Goal: Task Accomplishment & Management: Use online tool/utility

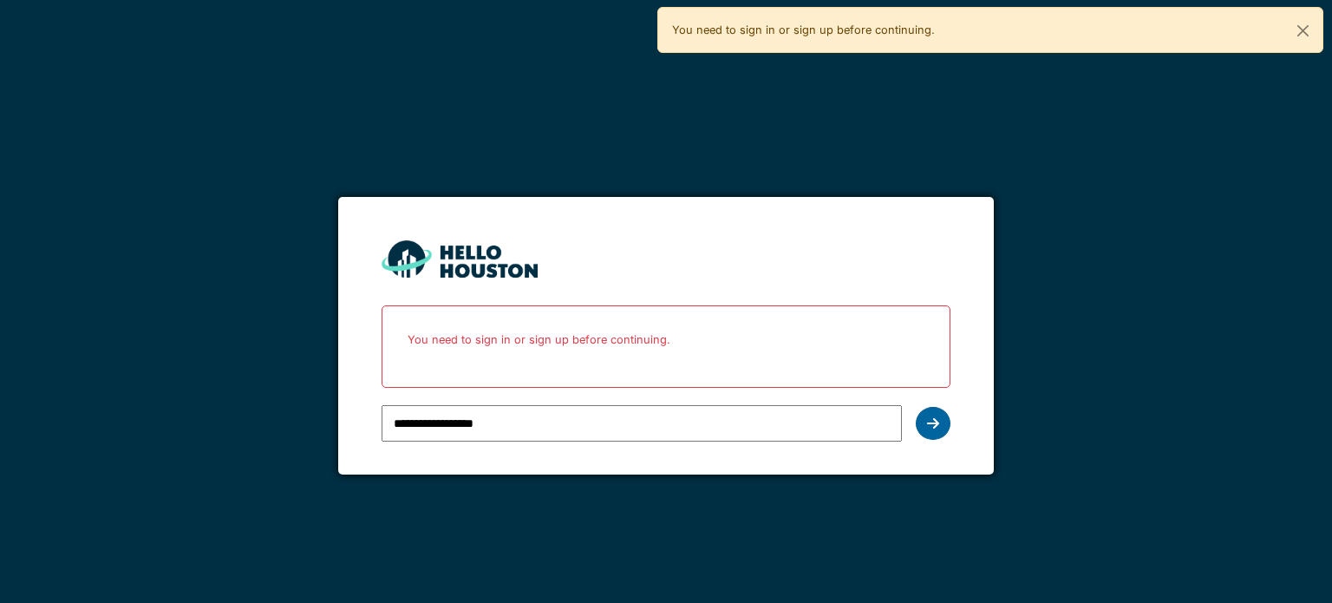
click at [942, 419] on div at bounding box center [933, 423] width 35 height 33
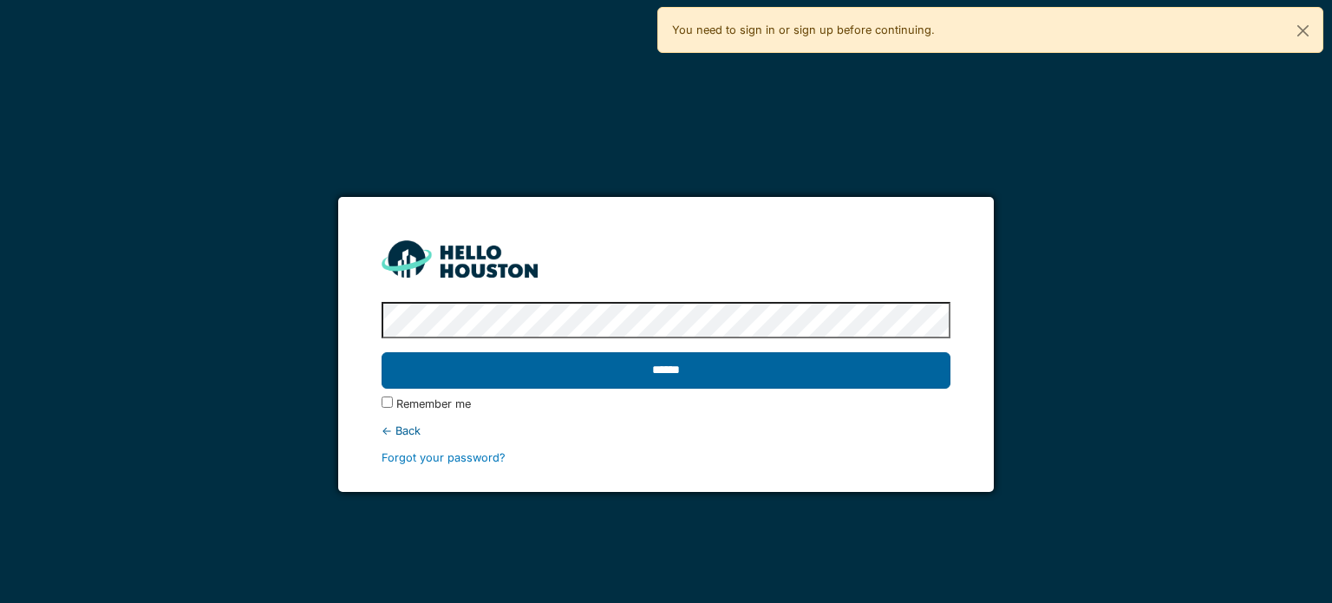
click at [852, 384] on input "******" at bounding box center [666, 370] width 568 height 36
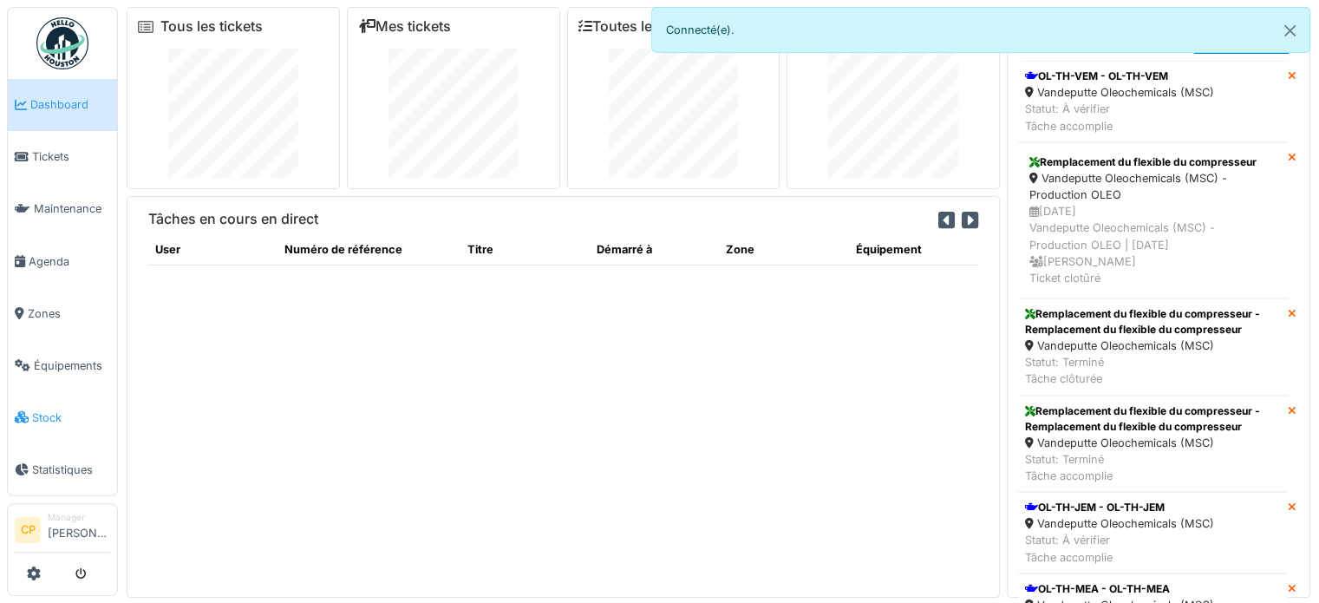
click at [66, 409] on span "Stock" at bounding box center [71, 417] width 78 height 16
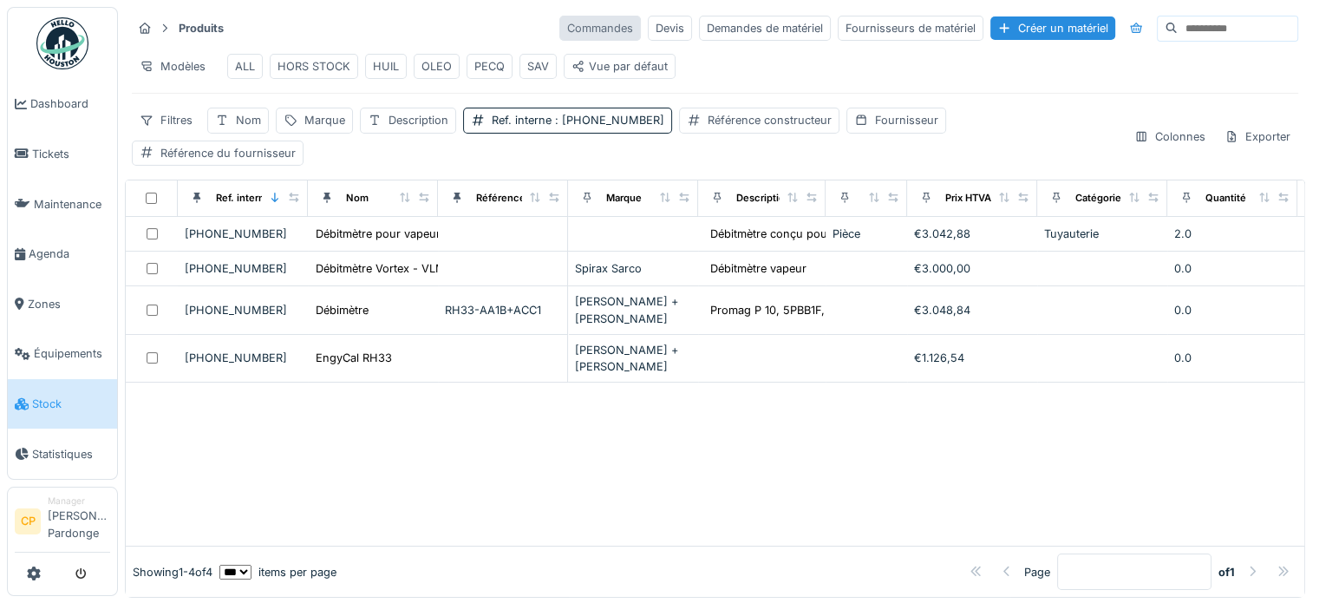
click at [560, 23] on div "Commandes" at bounding box center [601, 28] width 82 height 25
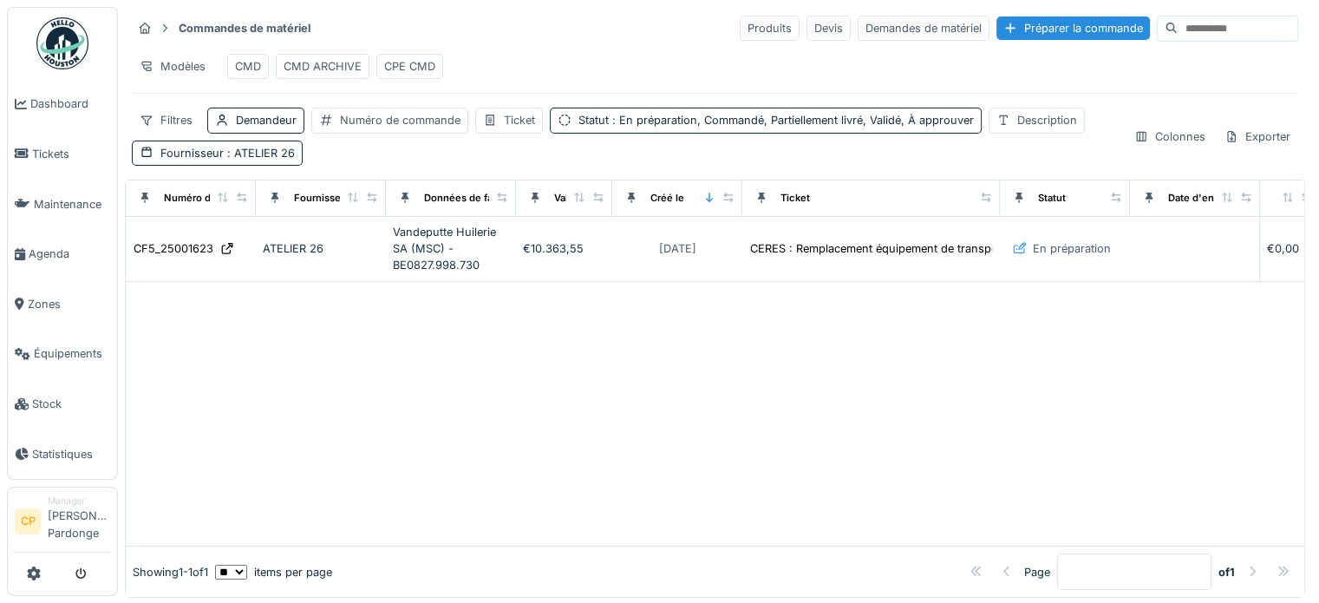
click at [249, 64] on div "CMD" at bounding box center [248, 66] width 26 height 16
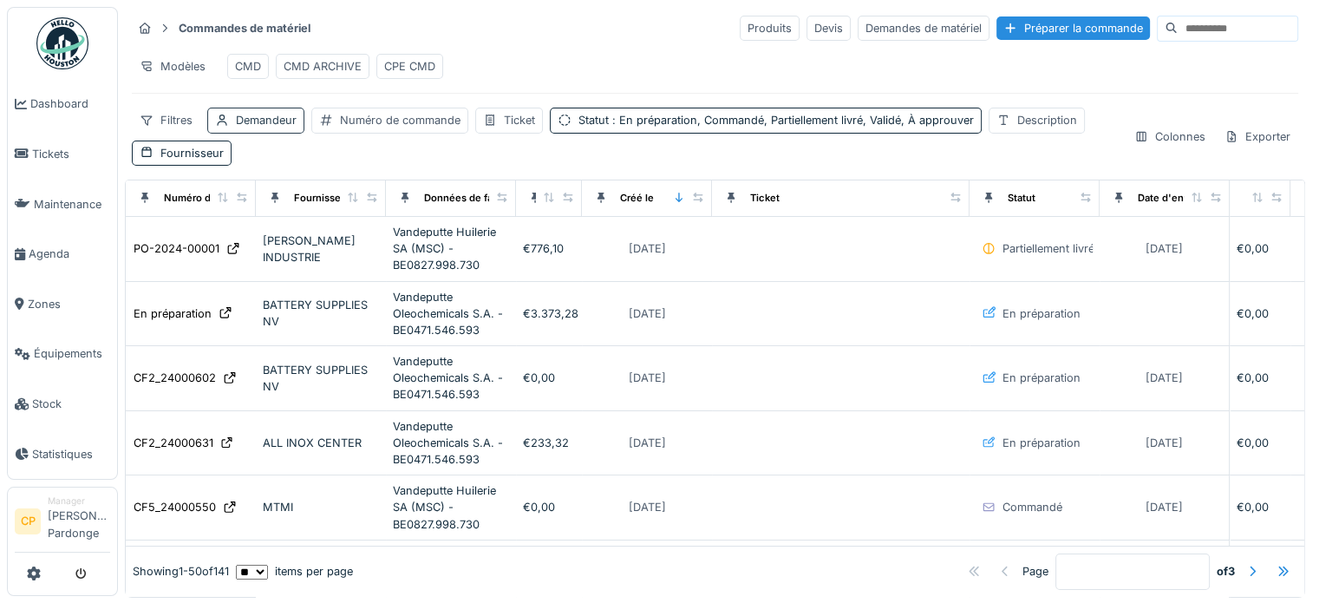
click at [271, 128] on div "Demandeur" at bounding box center [266, 120] width 61 height 16
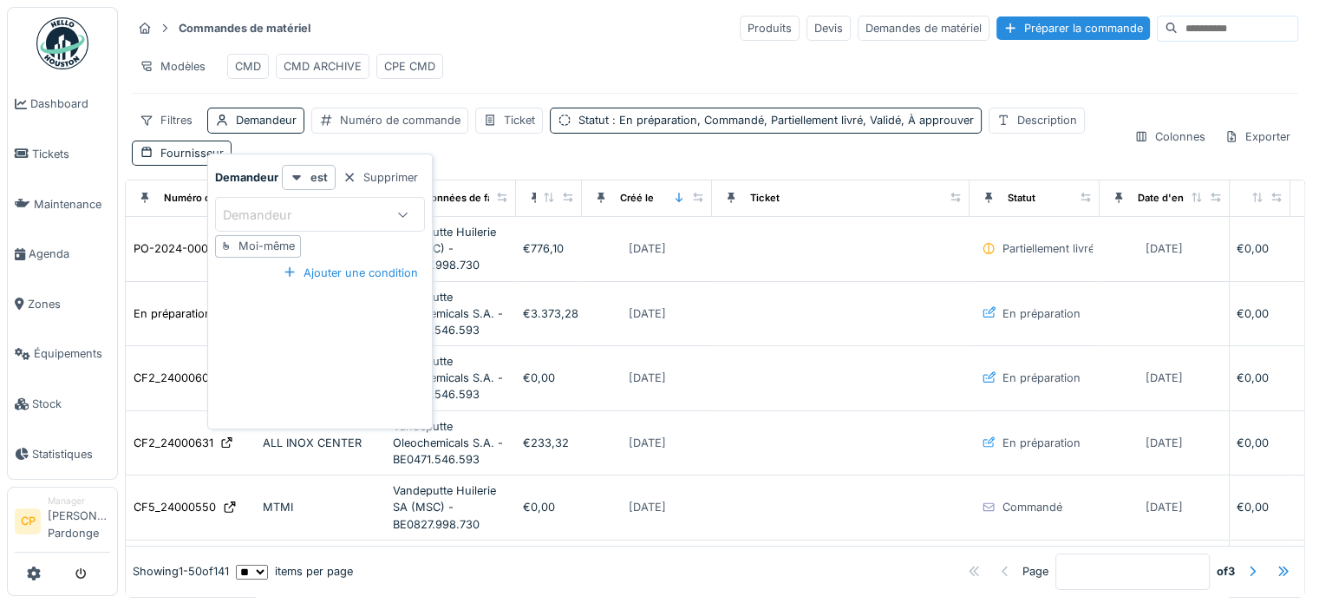
click at [373, 213] on div "Demandeur" at bounding box center [303, 214] width 161 height 19
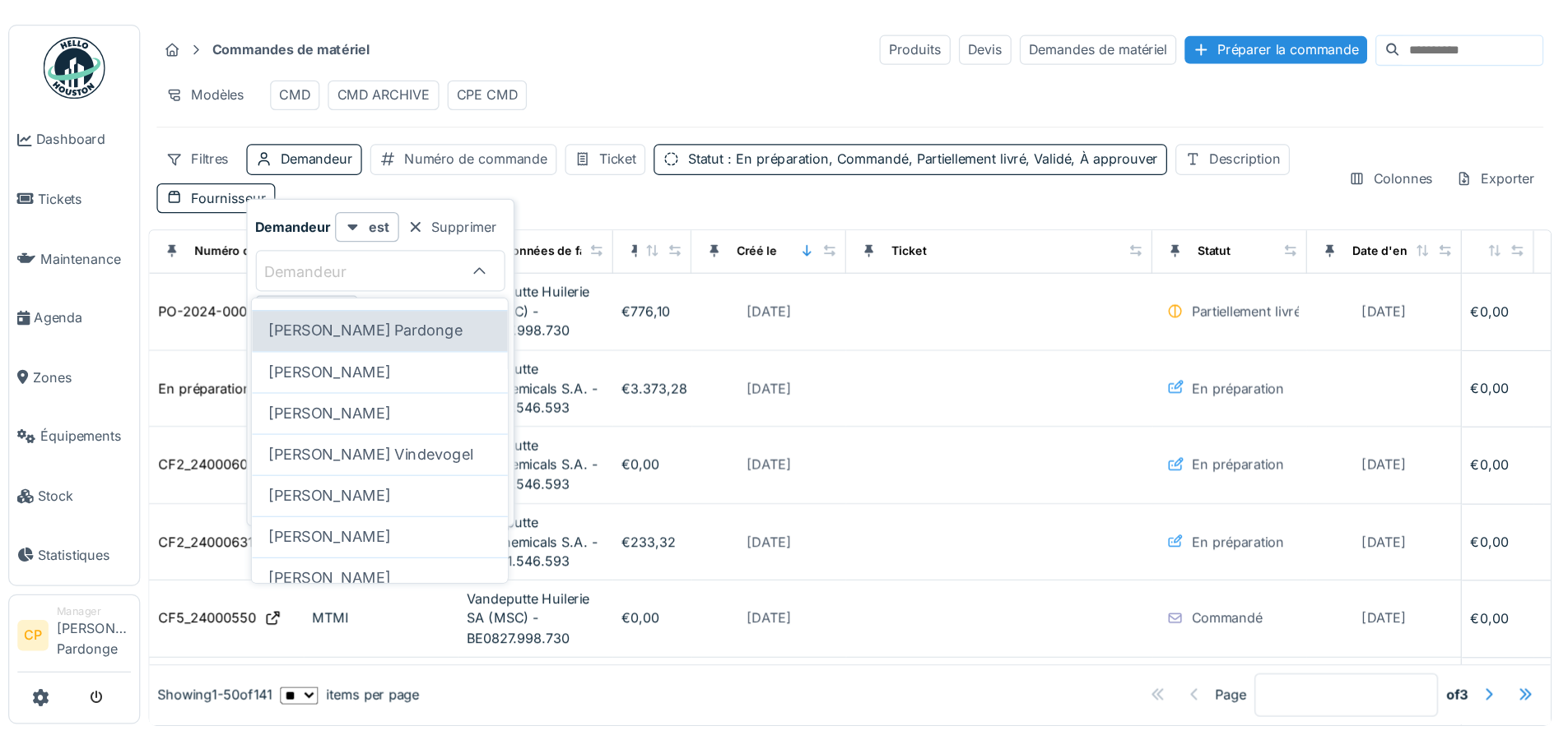
scroll to position [112, 0]
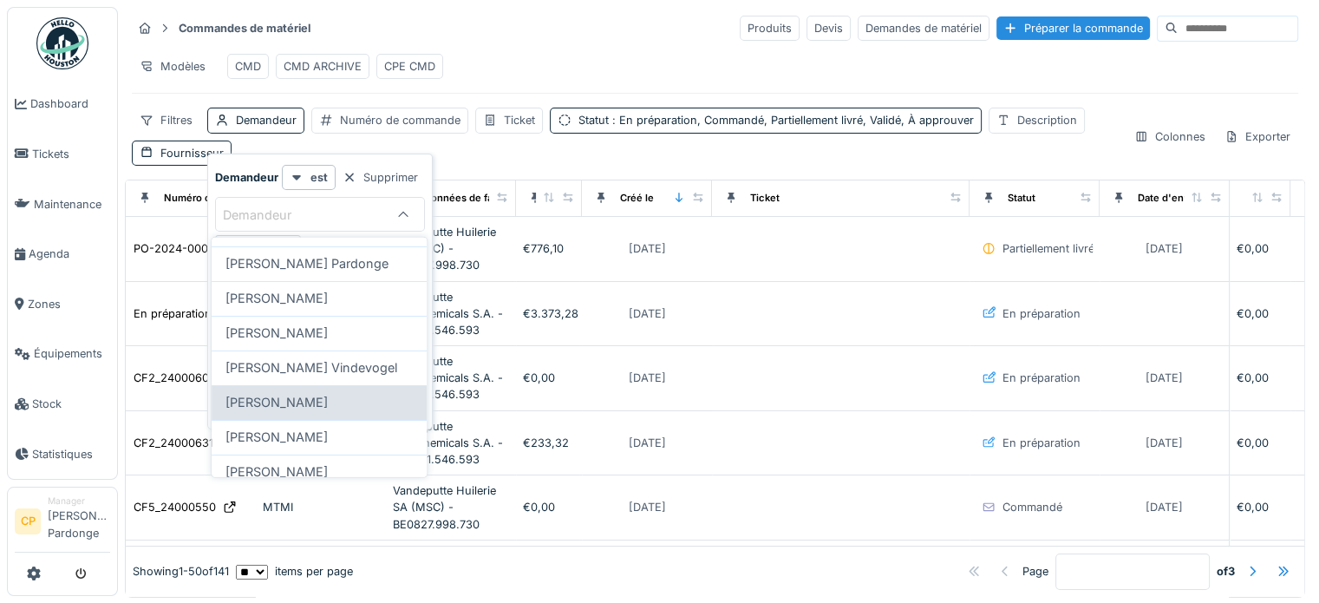
click at [321, 411] on span "[PERSON_NAME]" at bounding box center [277, 402] width 102 height 19
type input "****"
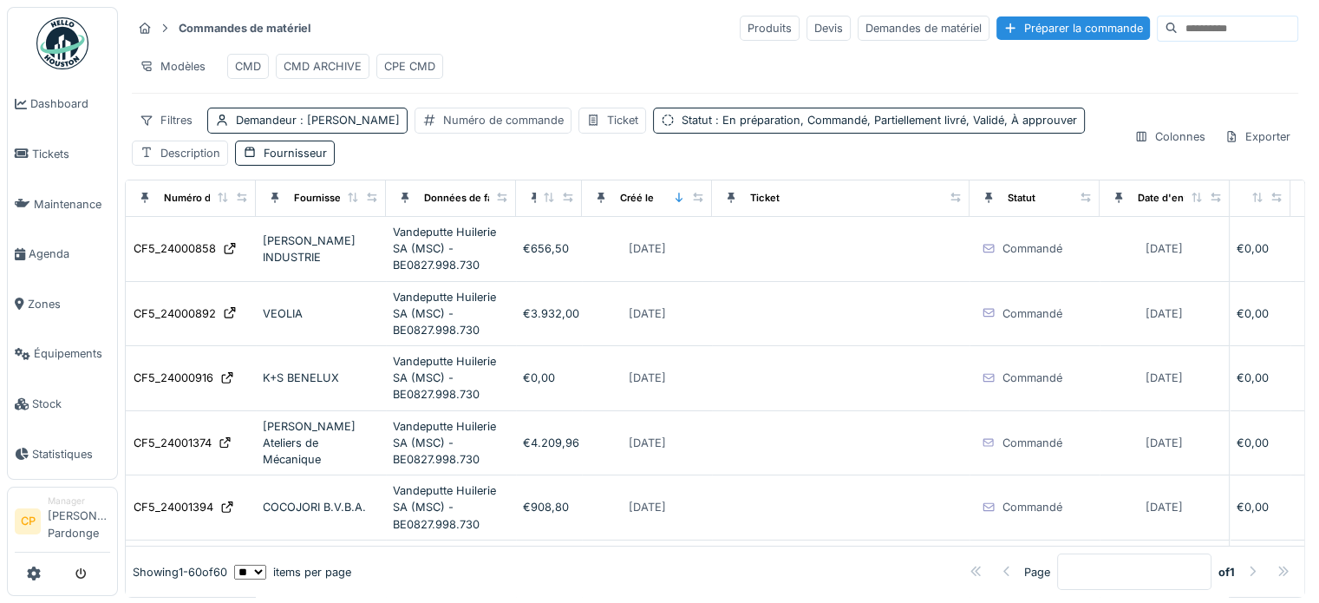
click at [598, 69] on div "Modèles CMD CMD ARCHIVE CPE CMD" at bounding box center [715, 66] width 1167 height 39
click at [683, 202] on icon at bounding box center [679, 198] width 12 height 10
